Goal: Information Seeking & Learning: Understand process/instructions

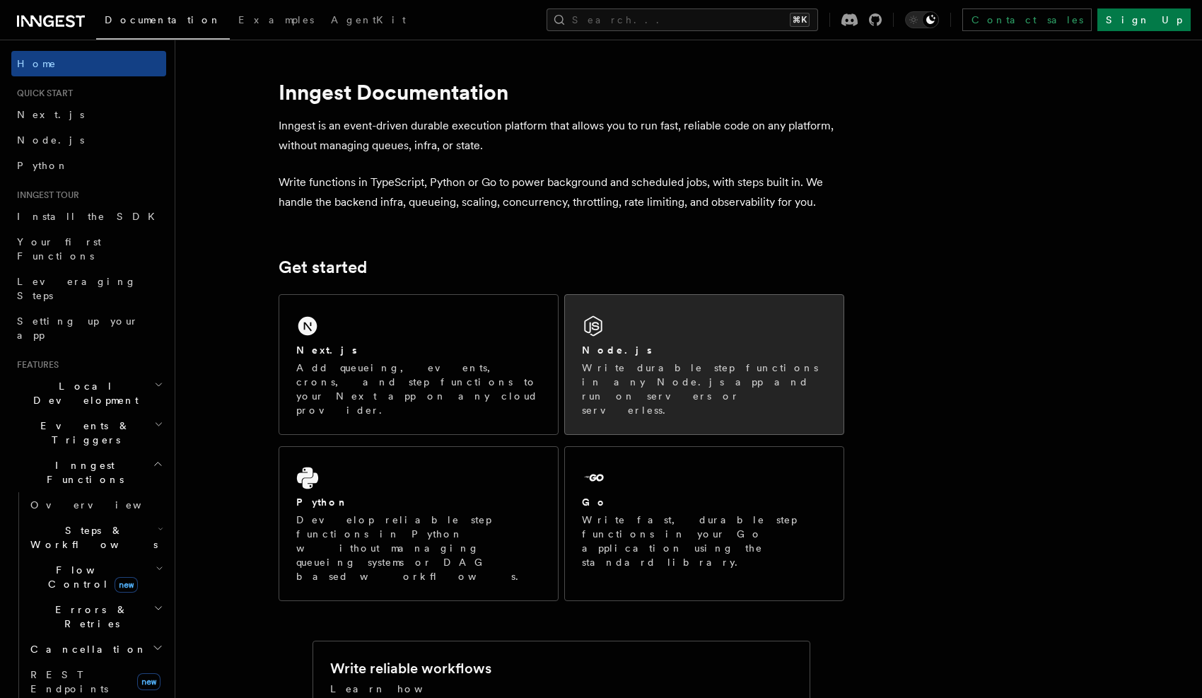
click at [604, 348] on h2 "Node.js" at bounding box center [617, 350] width 70 height 14
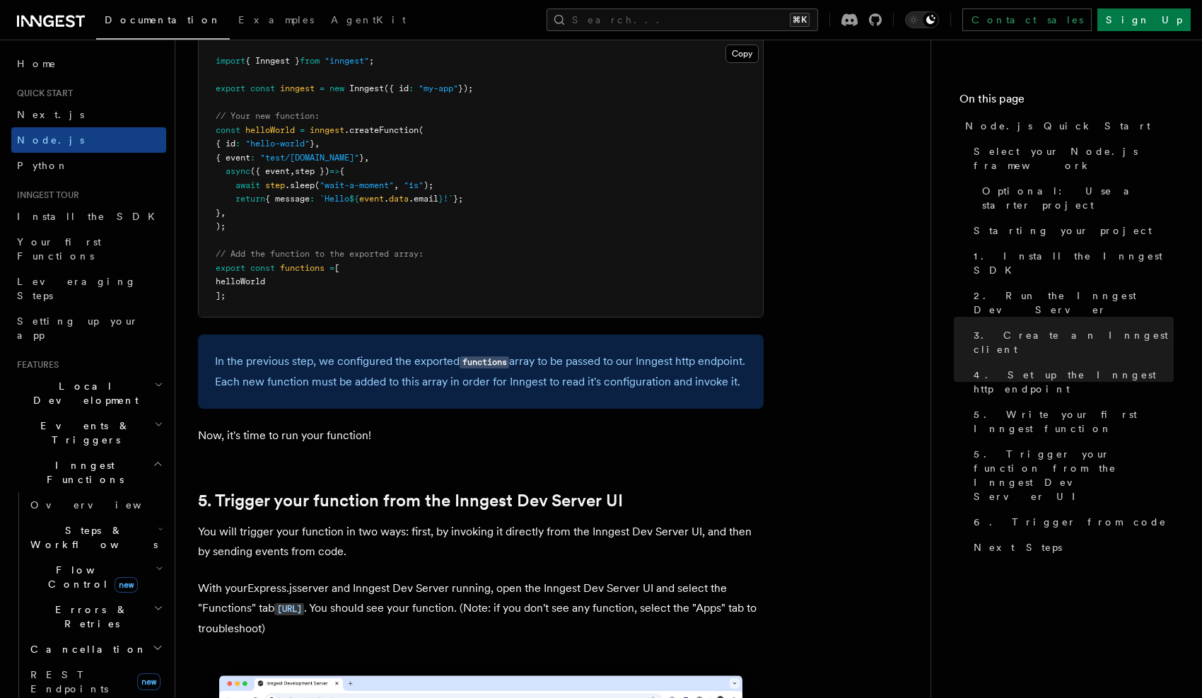
scroll to position [2821, 0]
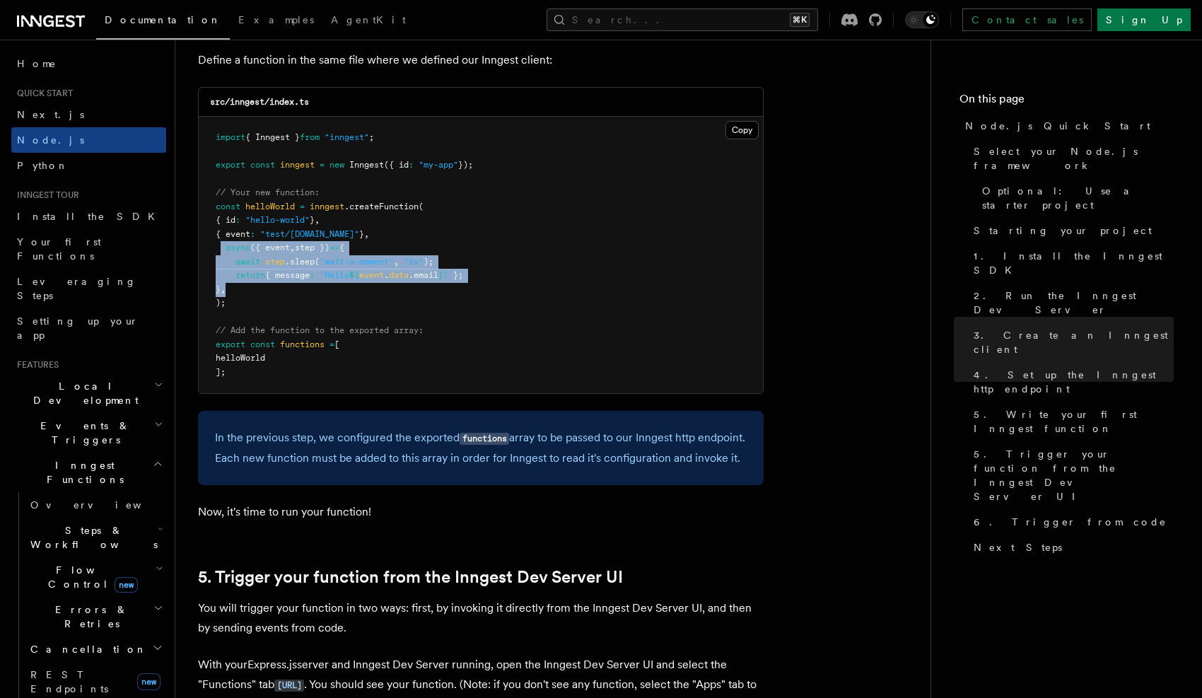
drag, startPoint x: 259, startPoint y: 295, endPoint x: 220, endPoint y: 248, distance: 61.7
click at [221, 249] on pre "import { Inngest } from "inngest" ; export const inngest = new Inngest ({ id : …" at bounding box center [481, 255] width 564 height 276
click at [236, 249] on span "async" at bounding box center [237, 247] width 25 height 10
drag, startPoint x: 236, startPoint y: 249, endPoint x: 243, endPoint y: 295, distance: 46.5
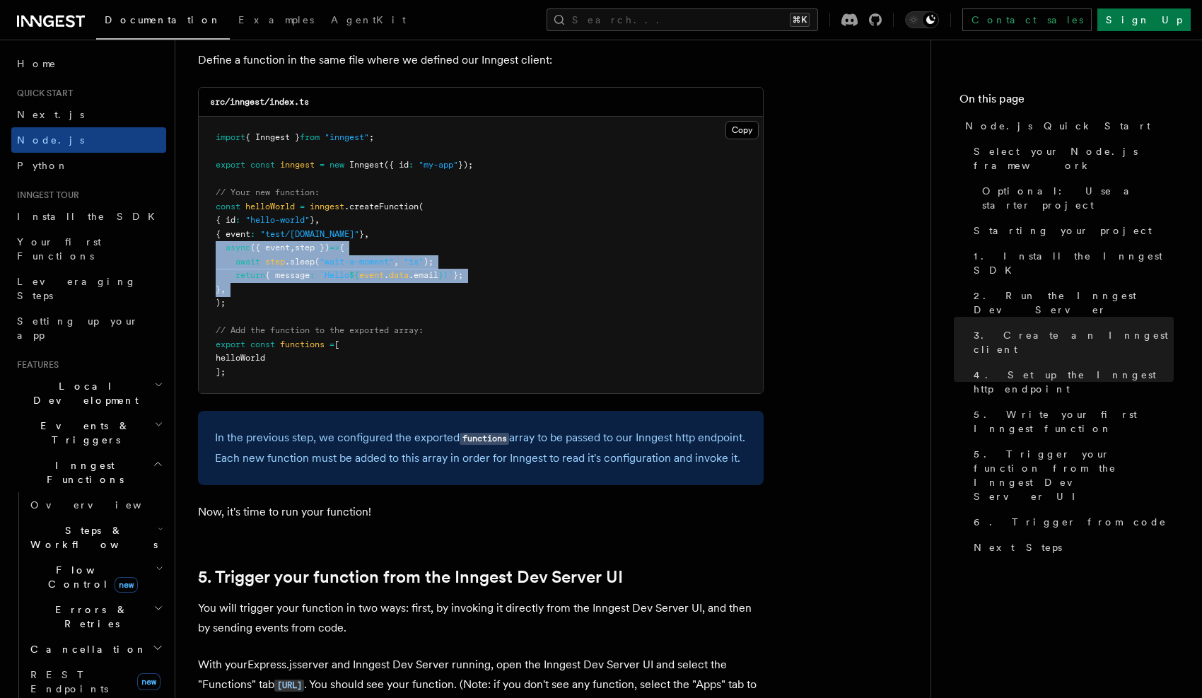
click at [243, 295] on pre "import { Inngest } from "inngest" ; export const inngest = new Inngest ({ id : …" at bounding box center [481, 255] width 564 height 276
click at [242, 291] on pre "import { Inngest } from "inngest" ; export const inngest = new Inngest ({ id : …" at bounding box center [481, 255] width 564 height 276
drag, startPoint x: 242, startPoint y: 291, endPoint x: 241, endPoint y: 253, distance: 37.5
click at [241, 253] on pre "import { Inngest } from "inngest" ; export const inngest = new Inngest ({ id : …" at bounding box center [481, 255] width 564 height 276
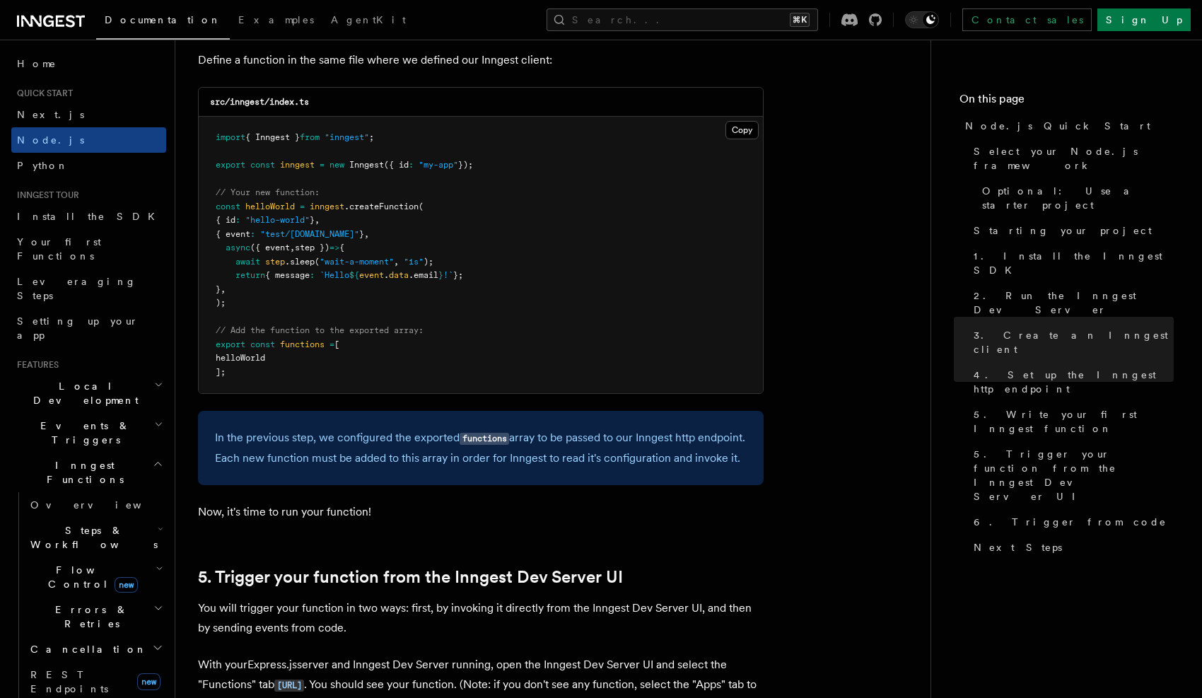
click at [241, 243] on span "async" at bounding box center [237, 247] width 25 height 10
drag, startPoint x: 241, startPoint y: 243, endPoint x: 241, endPoint y: 300, distance: 57.3
click at [241, 300] on pre "import { Inngest } from "inngest" ; export const inngest = new Inngest ({ id : …" at bounding box center [481, 255] width 564 height 276
click at [237, 287] on pre "import { Inngest } from "inngest" ; export const inngest = new Inngest ({ id : …" at bounding box center [481, 255] width 564 height 276
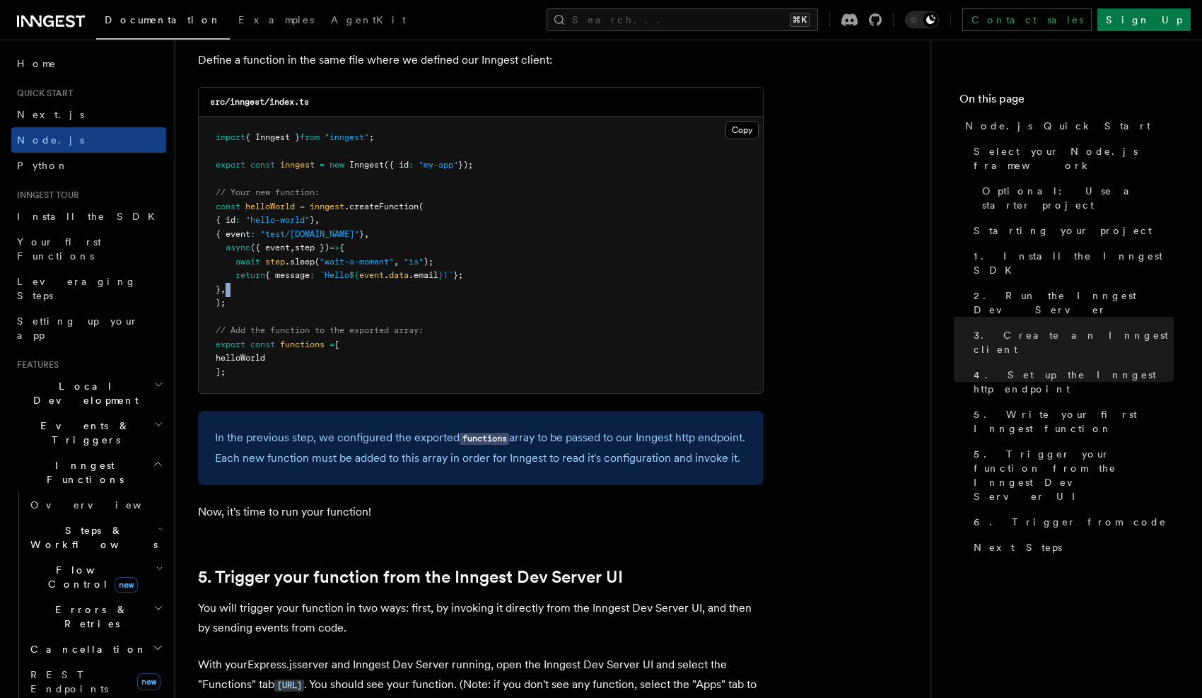
click at [237, 287] on pre "import { Inngest } from "inngest" ; export const inngest = new Inngest ({ id : …" at bounding box center [481, 255] width 564 height 276
drag, startPoint x: 237, startPoint y: 287, endPoint x: 235, endPoint y: 242, distance: 45.3
click at [235, 242] on pre "import { Inngest } from "inngest" ; export const inngest = new Inngest ({ id : …" at bounding box center [481, 255] width 564 height 276
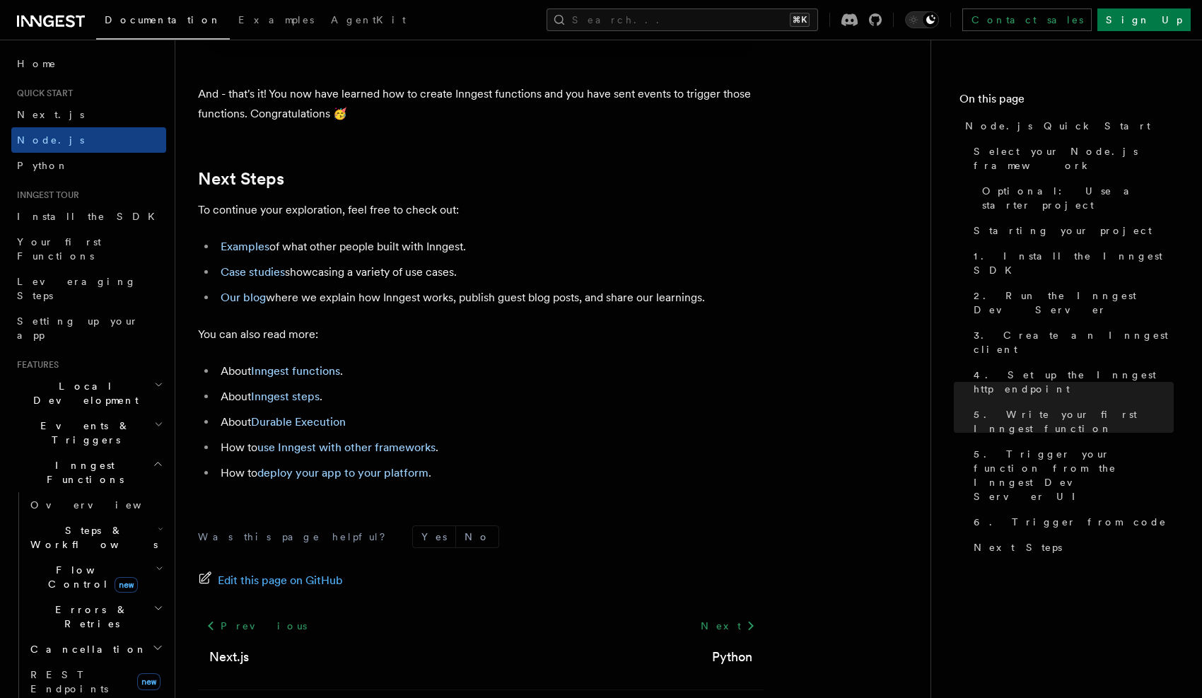
scroll to position [8829, 0]
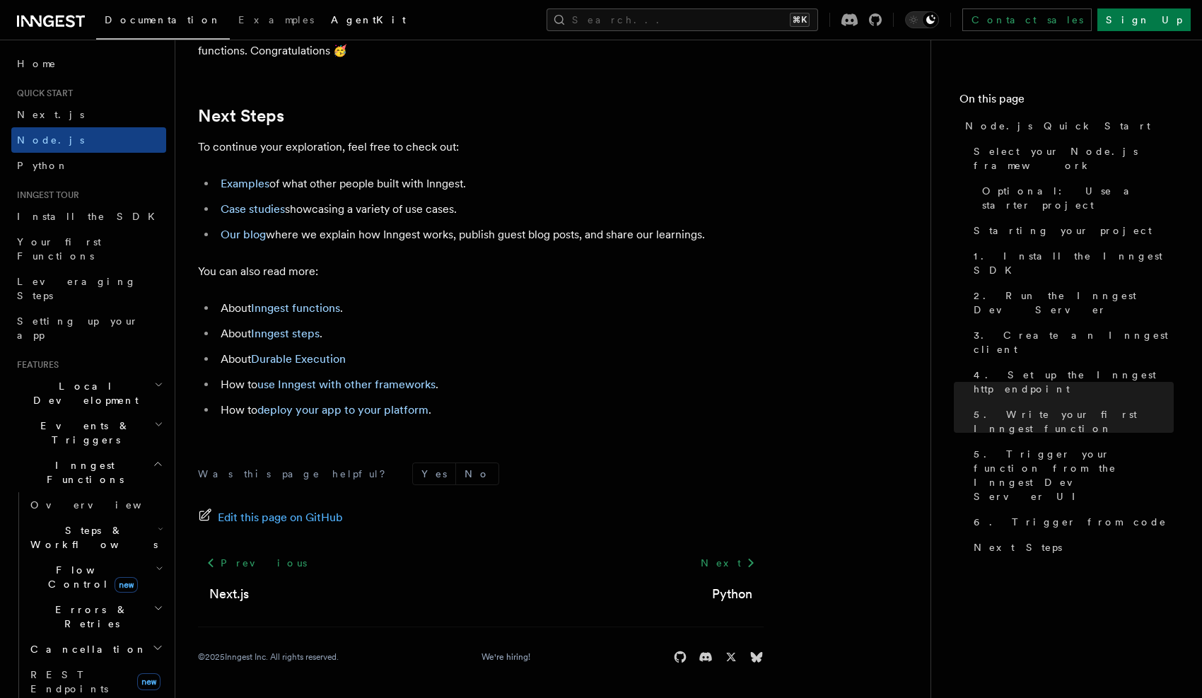
click at [331, 22] on span "AgentKit" at bounding box center [368, 19] width 75 height 11
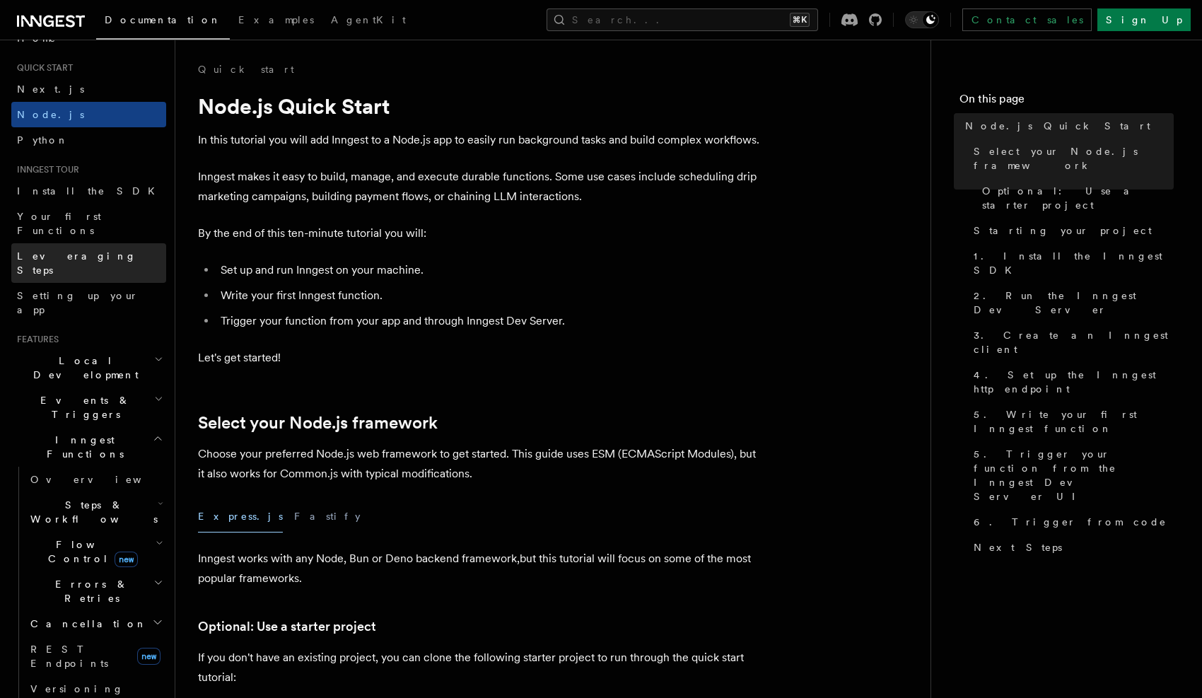
scroll to position [98, 0]
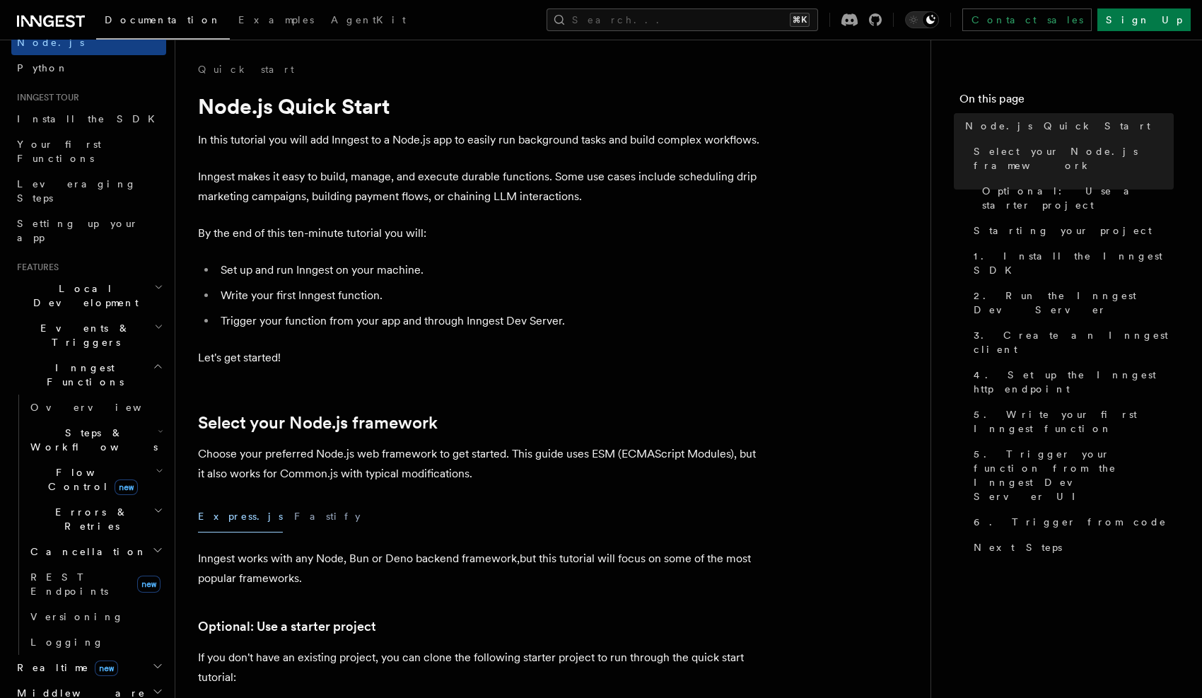
click at [86, 426] on span "Steps & Workflows" at bounding box center [91, 440] width 133 height 28
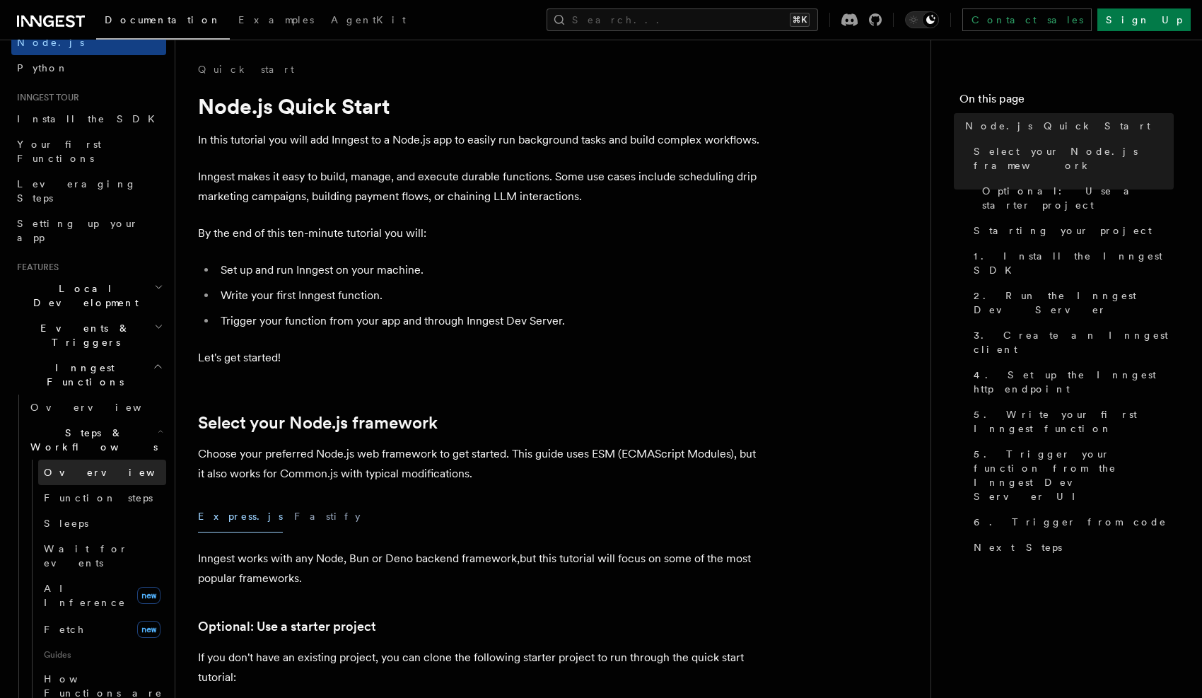
click at [86, 459] on link "Overview" at bounding box center [102, 471] width 128 height 25
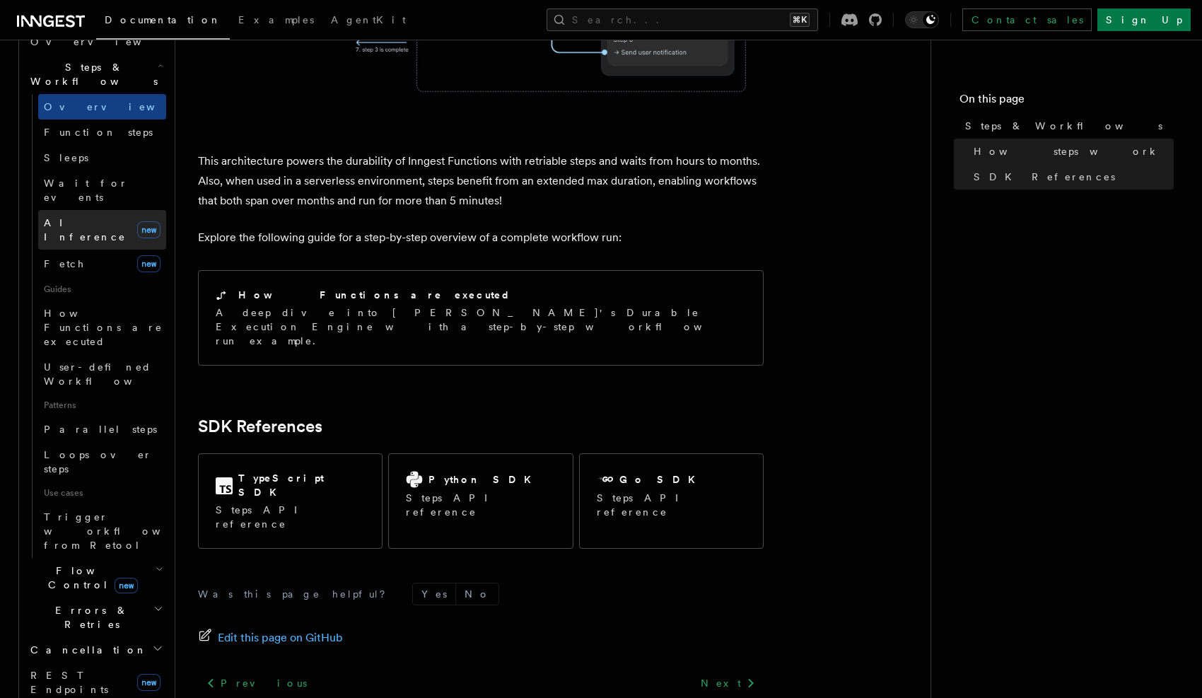
scroll to position [570, 0]
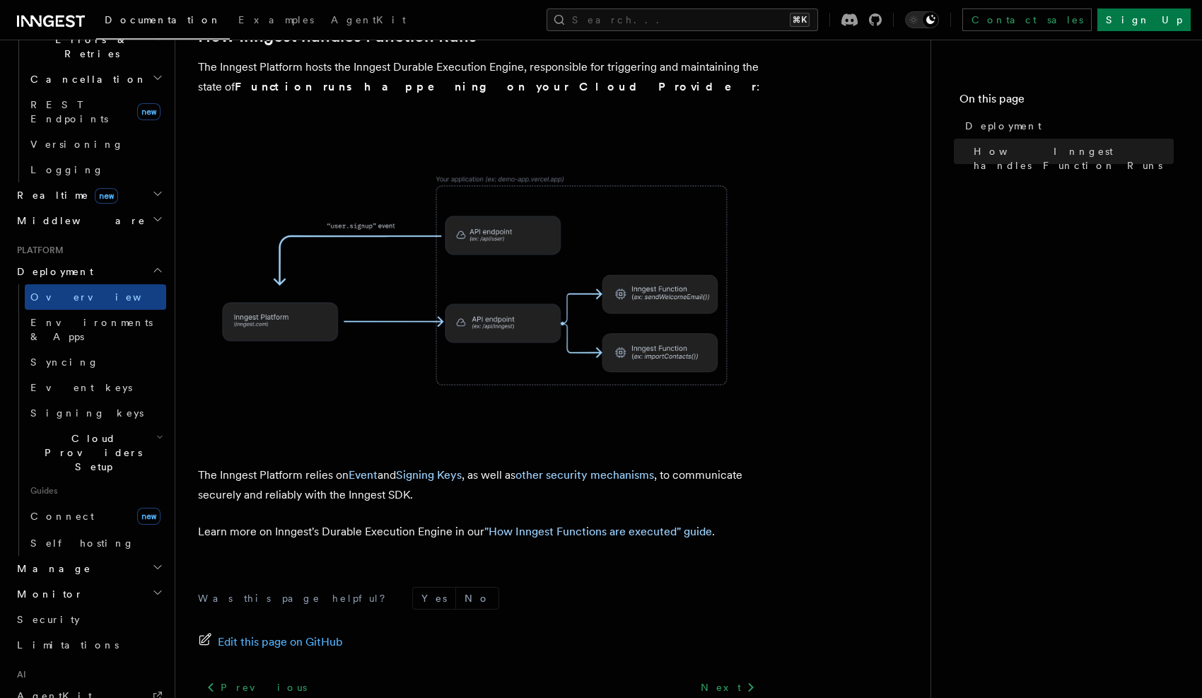
scroll to position [508, 0]
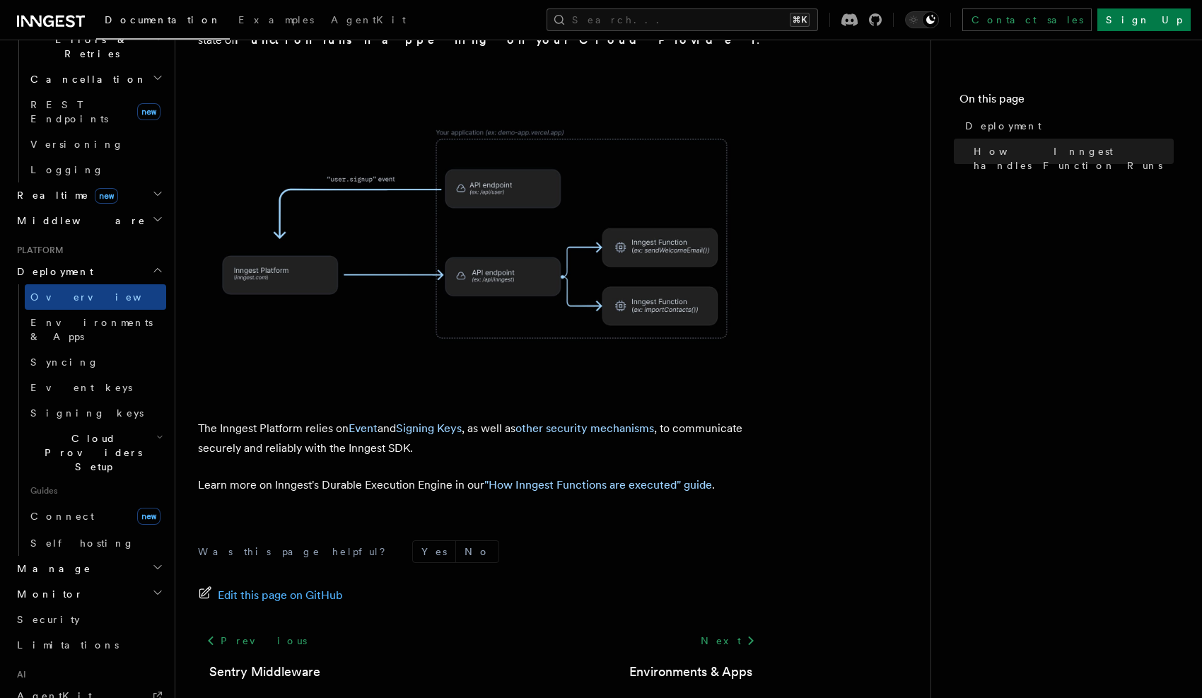
click at [156, 431] on icon "button" at bounding box center [159, 436] width 7 height 11
click at [79, 536] on span "Self hosting" at bounding box center [82, 543] width 104 height 14
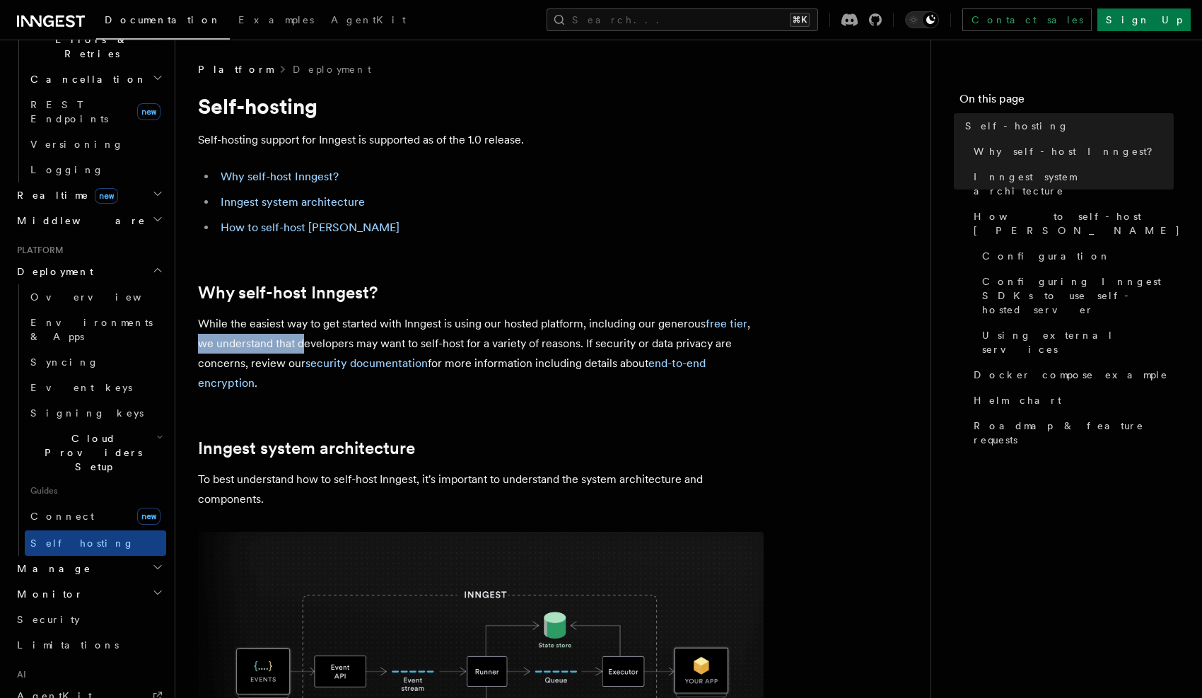
drag, startPoint x: 203, startPoint y: 345, endPoint x: 302, endPoint y: 344, distance: 99.0
click at [302, 344] on p "While the easiest way to get started with Inngest is using our hosted platform,…" at bounding box center [480, 353] width 565 height 79
click at [339, 345] on p "While the easiest way to get started with Inngest is using our hosted platform,…" at bounding box center [480, 353] width 565 height 79
click at [257, 364] on p "While the easiest way to get started with Inngest is using our hosted platform,…" at bounding box center [480, 353] width 565 height 79
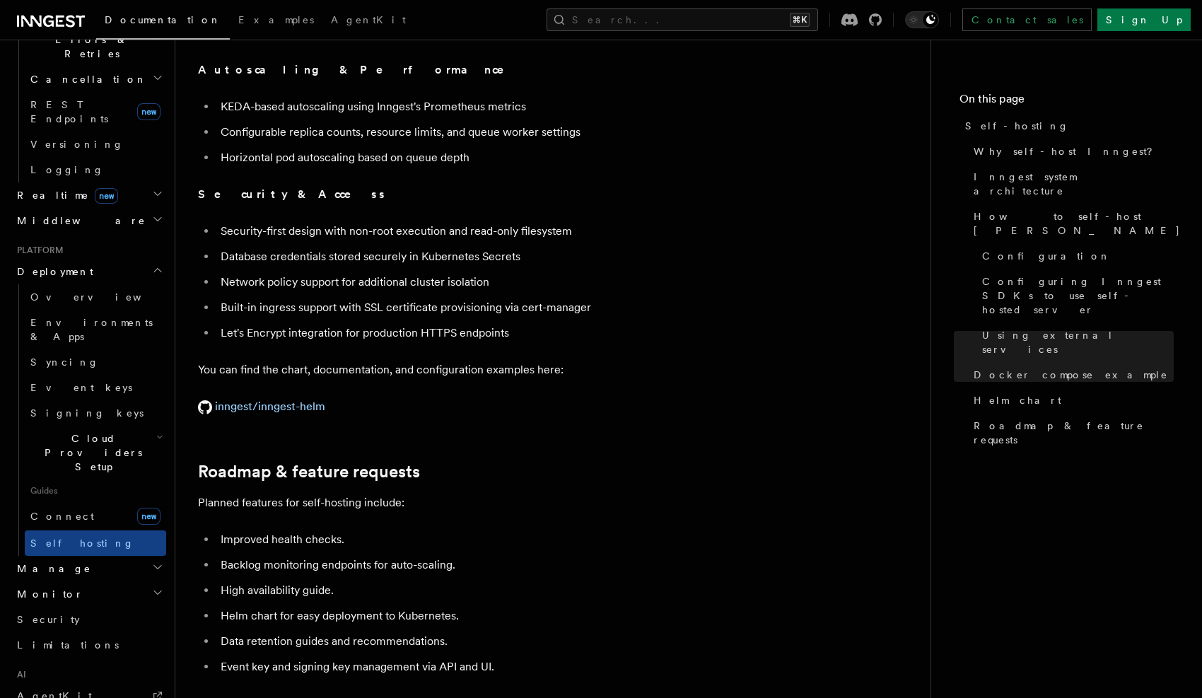
scroll to position [5378, 0]
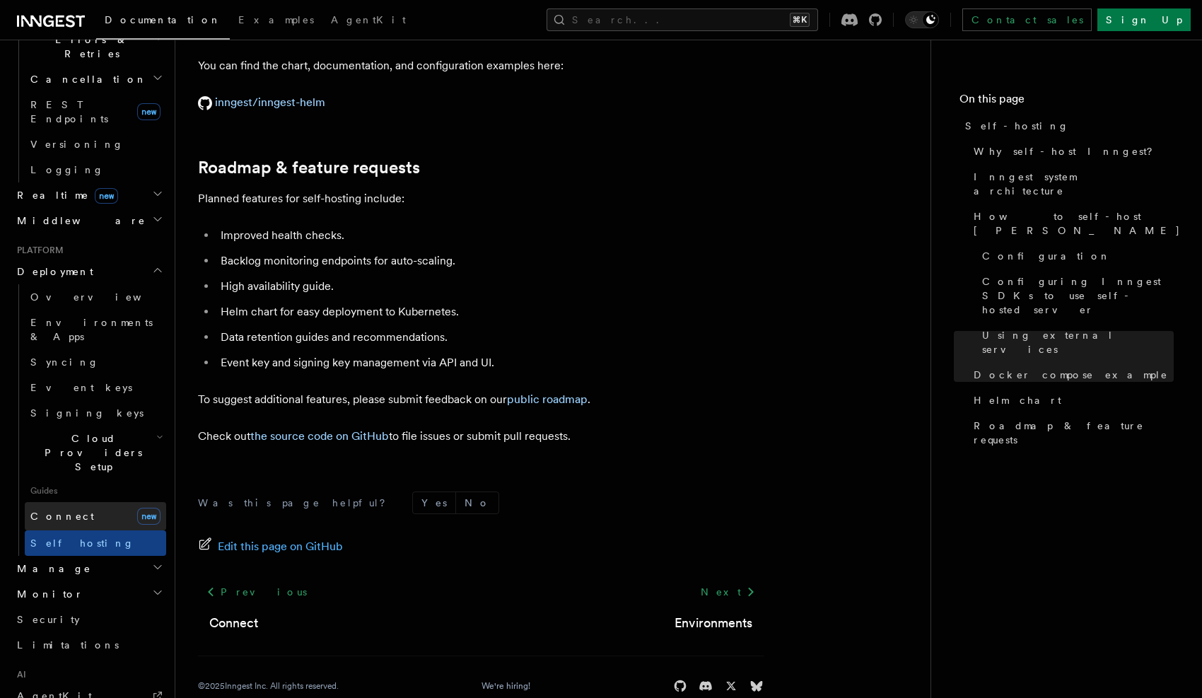
click at [121, 502] on link "Connect new" at bounding box center [95, 516] width 141 height 28
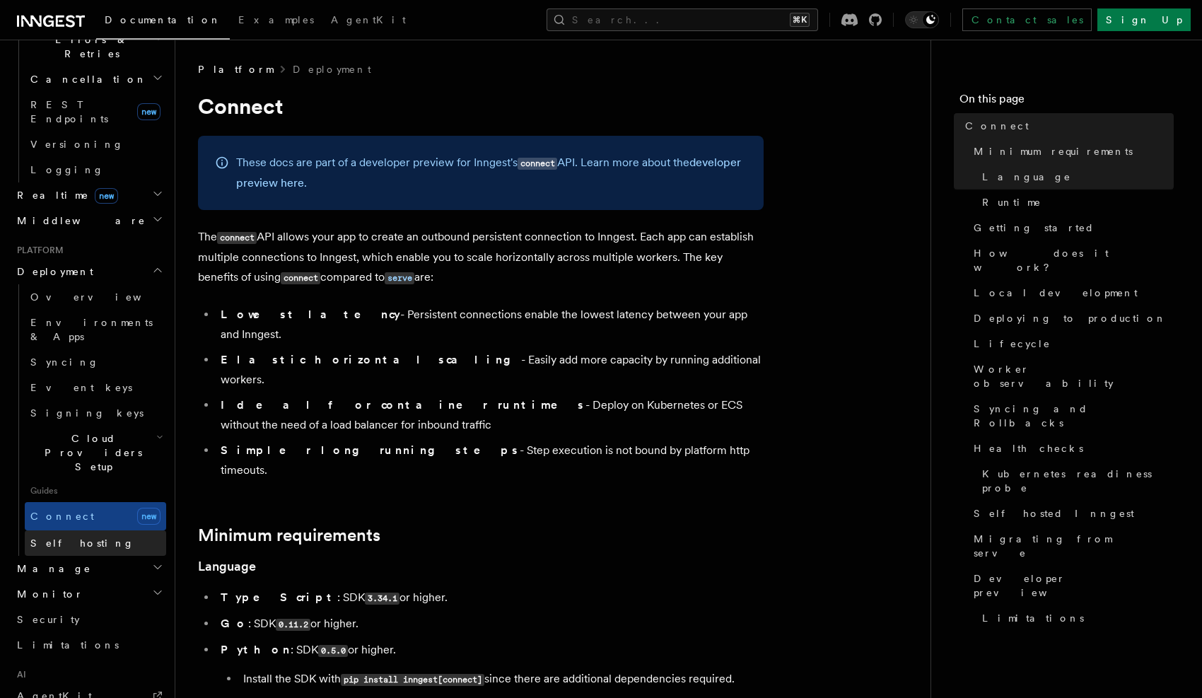
click at [77, 537] on span "Self hosting" at bounding box center [82, 542] width 104 height 11
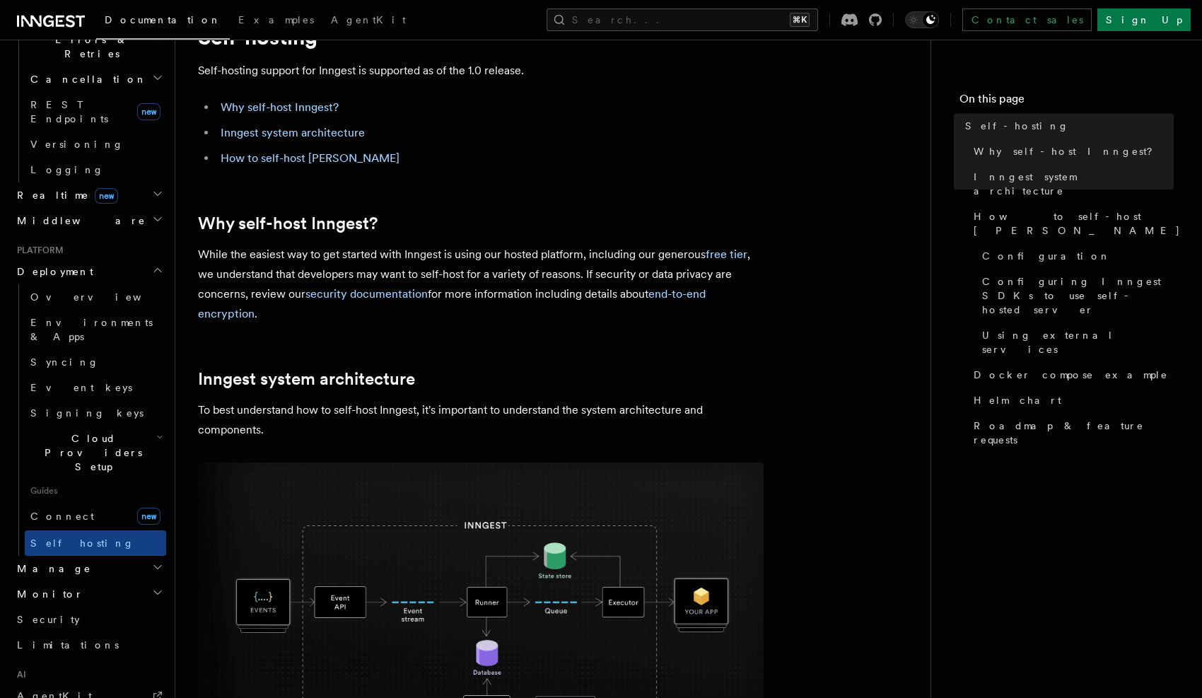
scroll to position [368, 0]
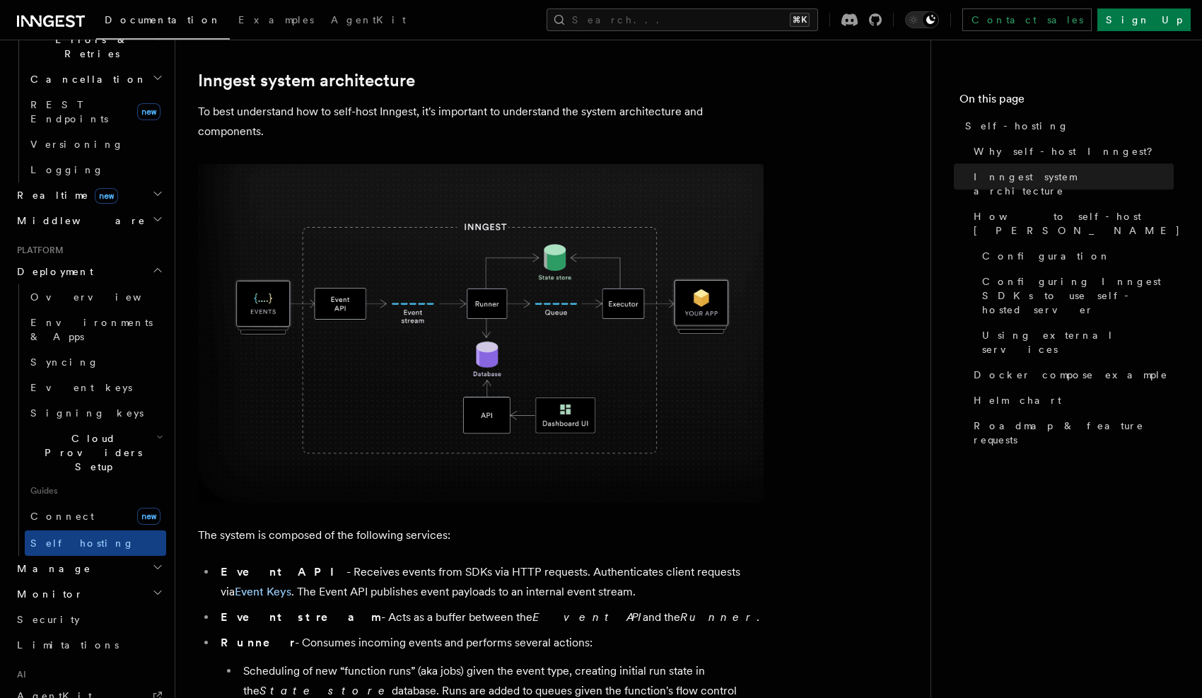
click at [544, 281] on img at bounding box center [480, 333] width 565 height 339
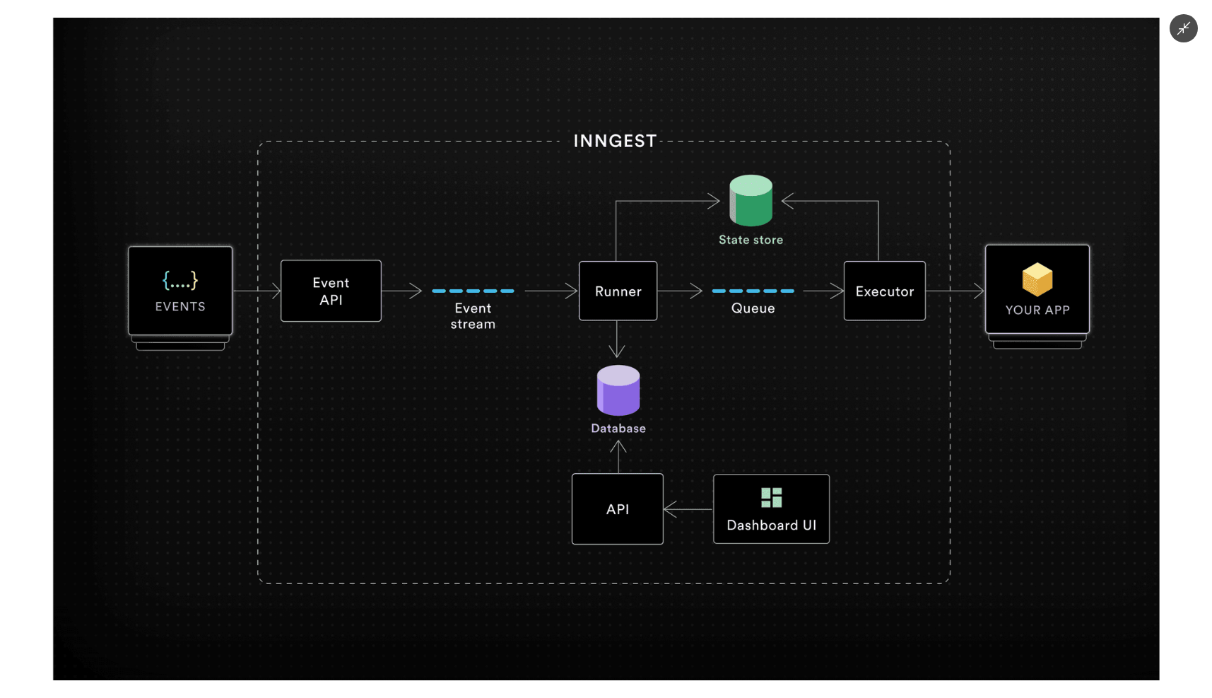
click at [1184, 86] on div at bounding box center [606, 349] width 1212 height 698
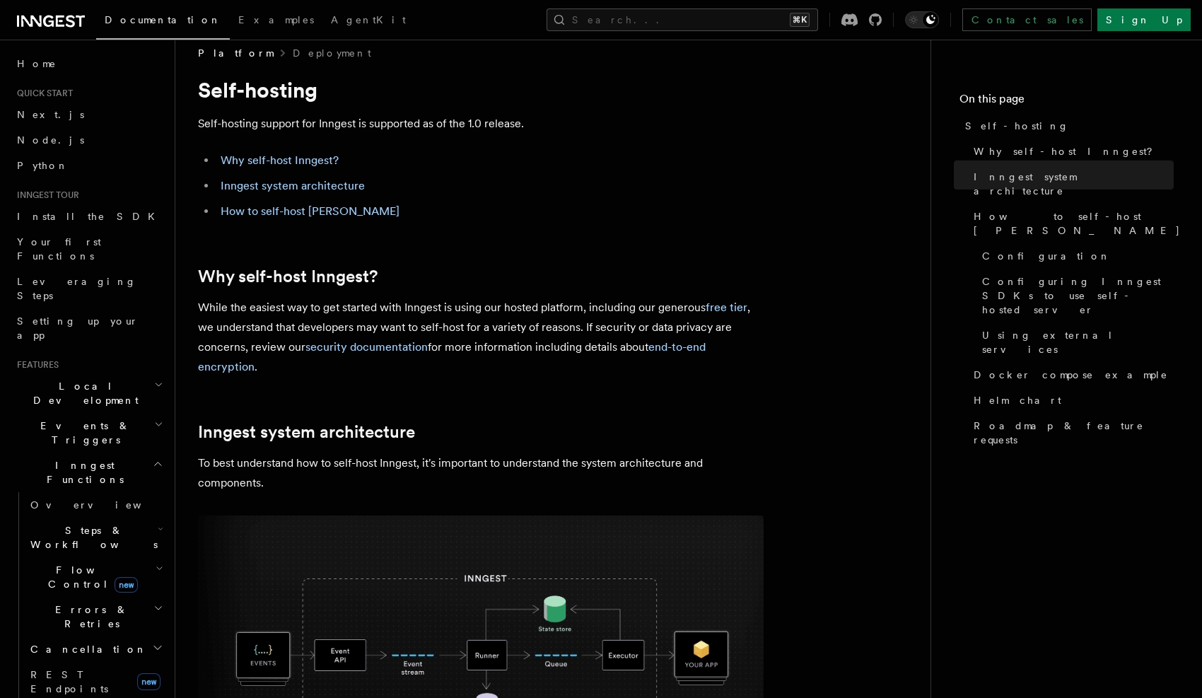
scroll to position [0, 0]
